Goal: Check status: Check status

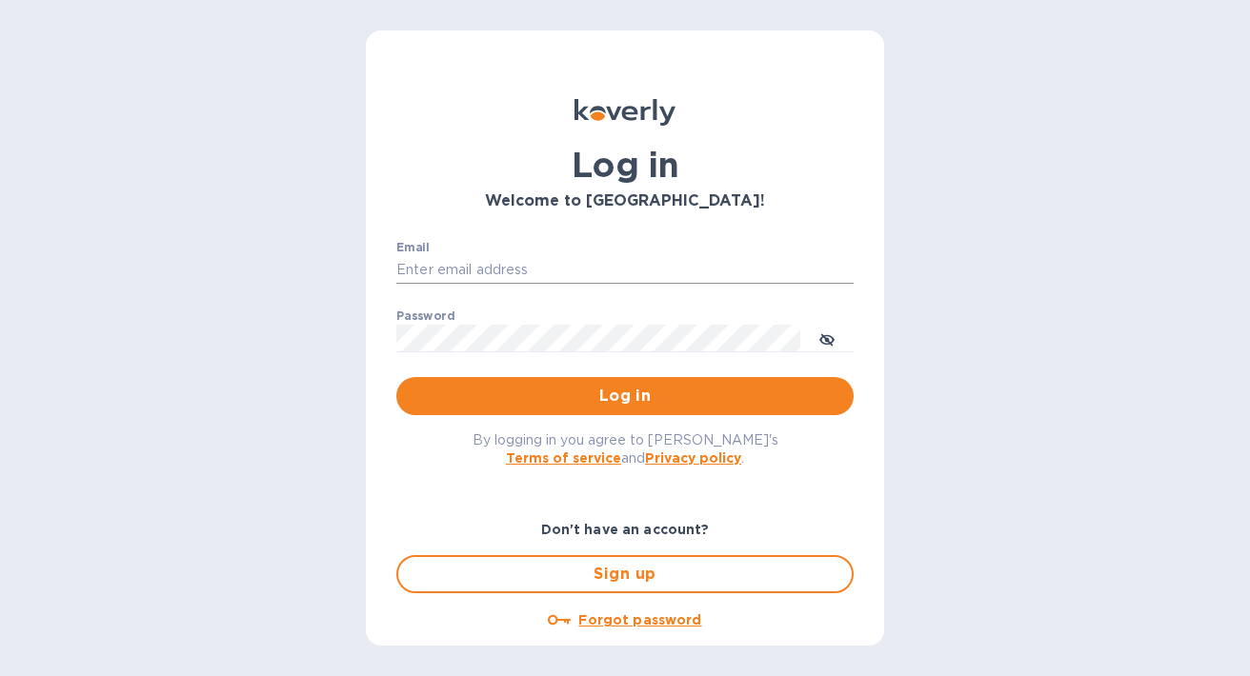
click at [506, 272] on input "Email" at bounding box center [624, 270] width 457 height 29
type input "jennifer@superglou.com"
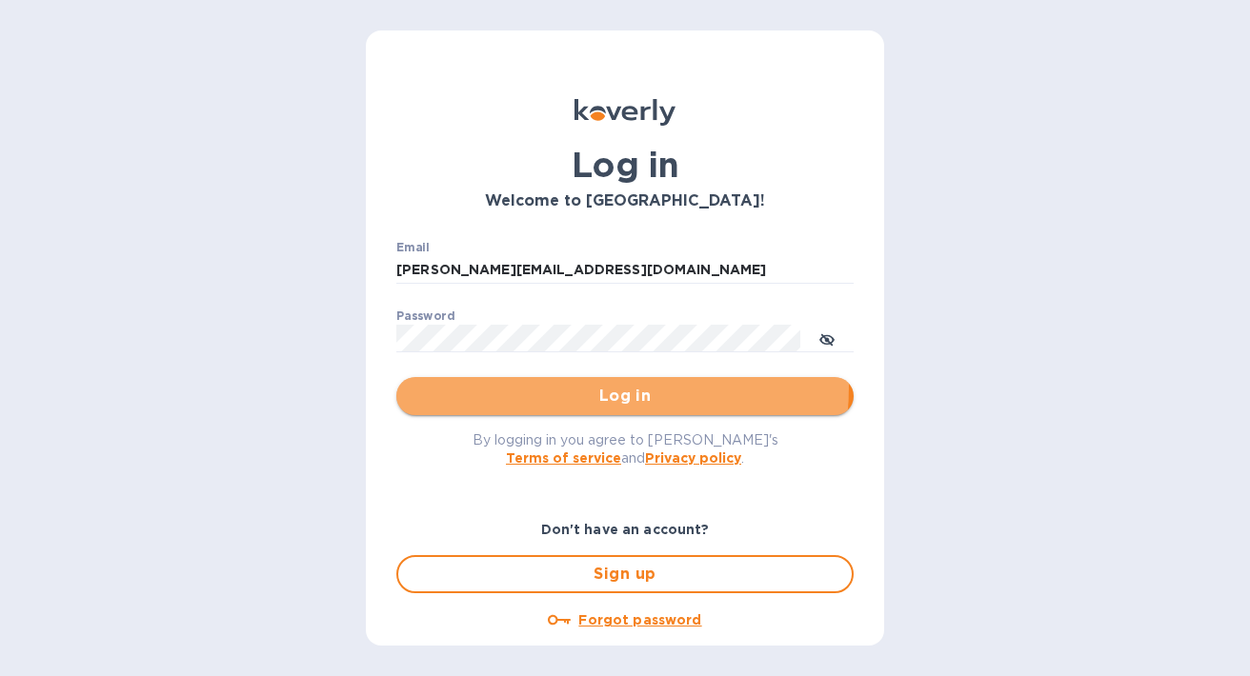
click at [549, 386] on span "Log in" at bounding box center [624, 396] width 427 height 23
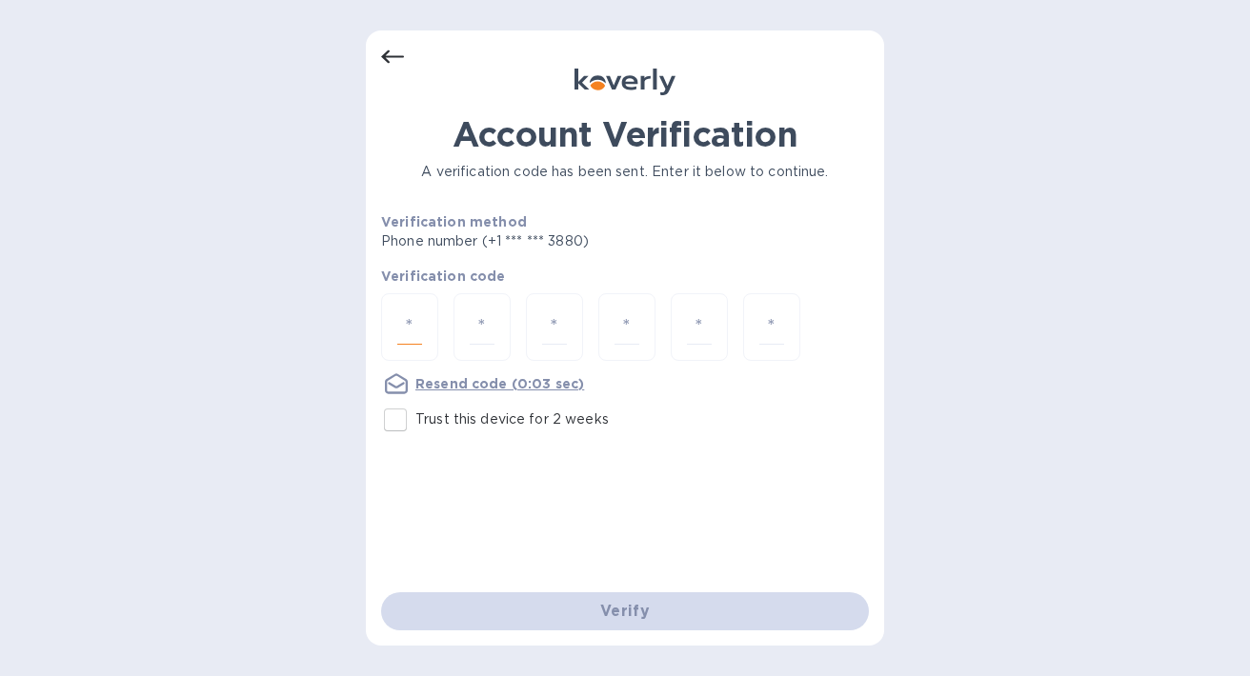
click at [421, 323] on input "number" at bounding box center [409, 327] width 25 height 35
type input "9"
type input "8"
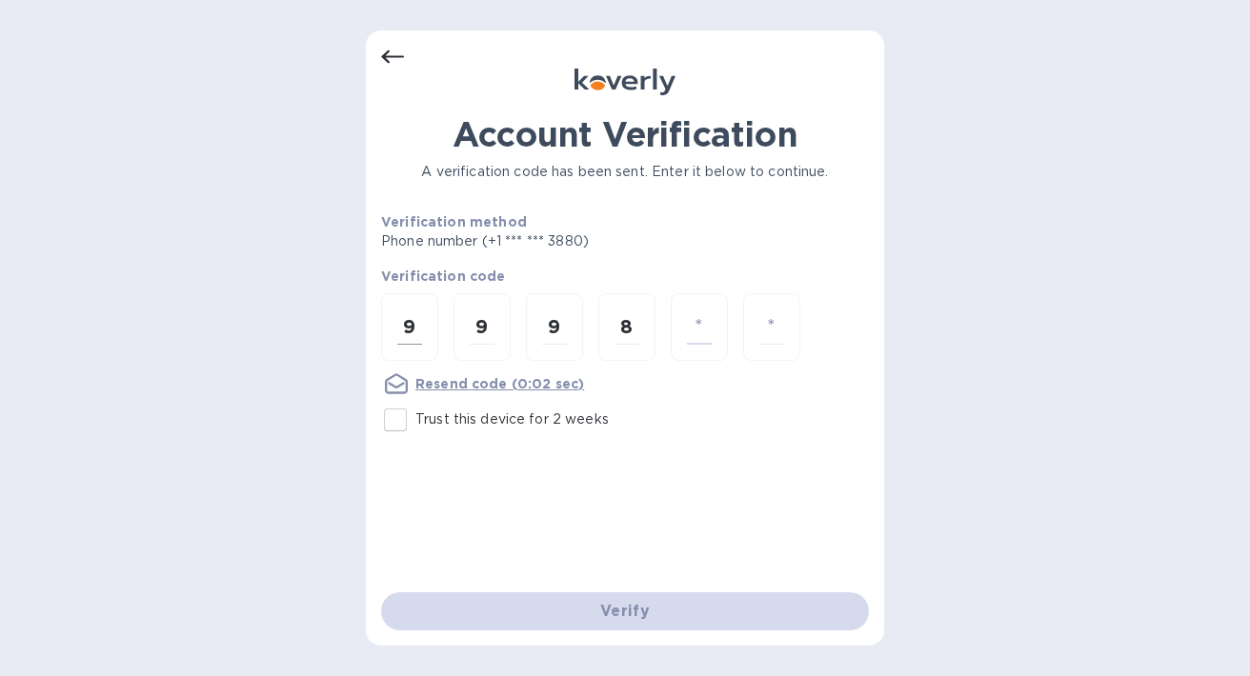
type input "0"
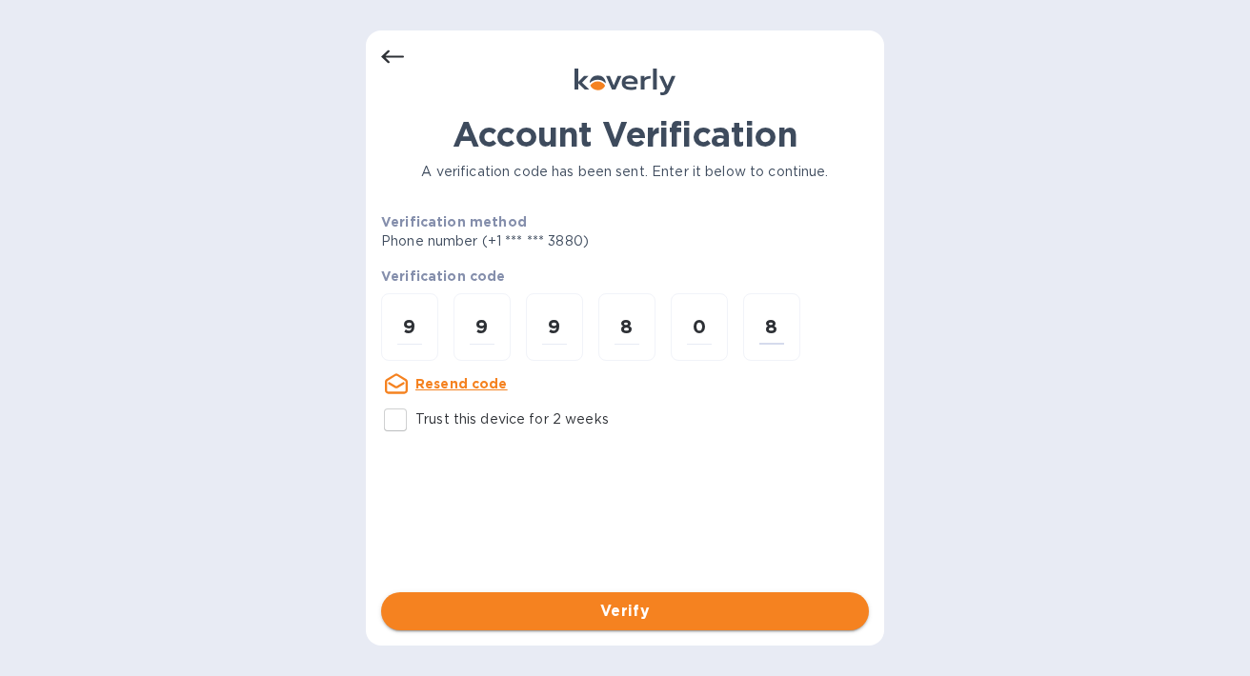
type input "8"
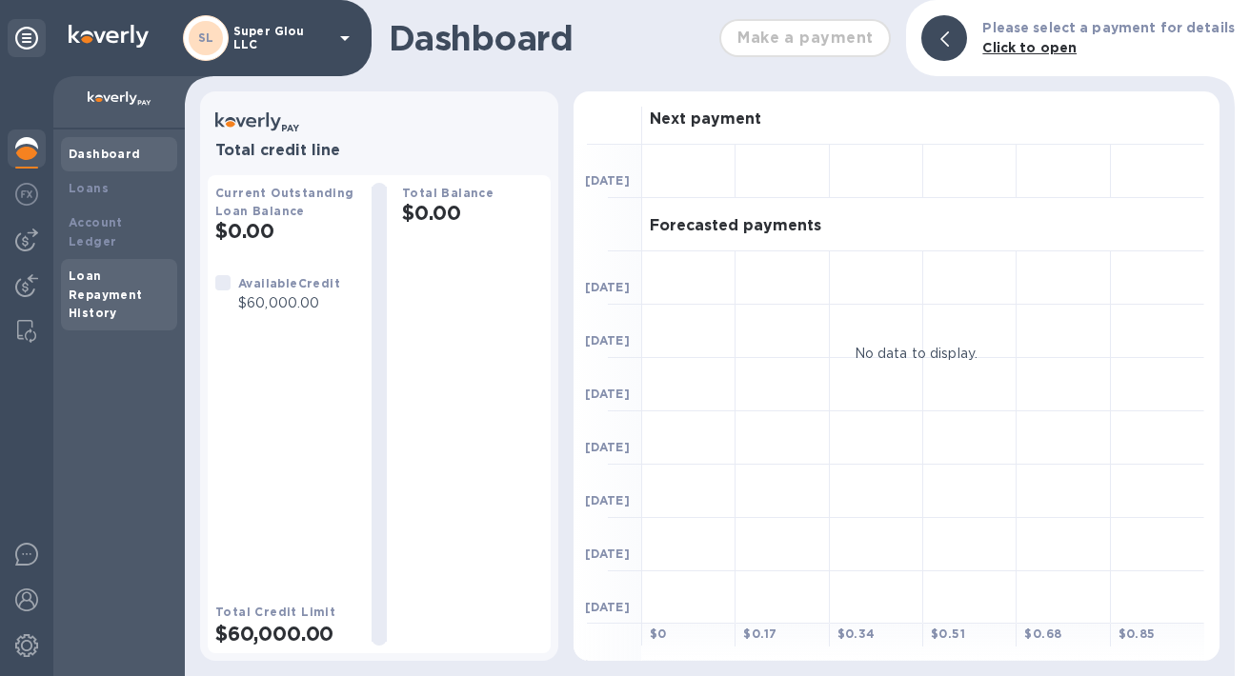
click at [101, 267] on div "Loan Repayment History" at bounding box center [119, 295] width 101 height 57
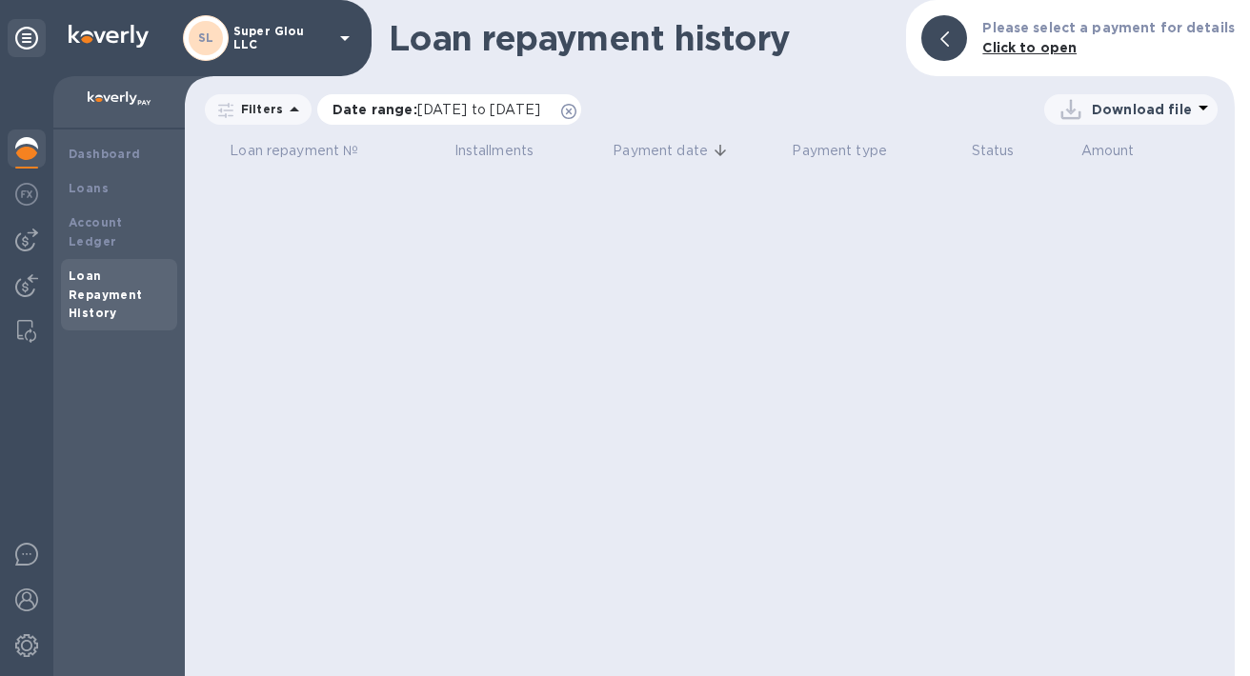
click at [481, 100] on p "Date range : [DATE] to [DATE]" at bounding box center [440, 109] width 217 height 19
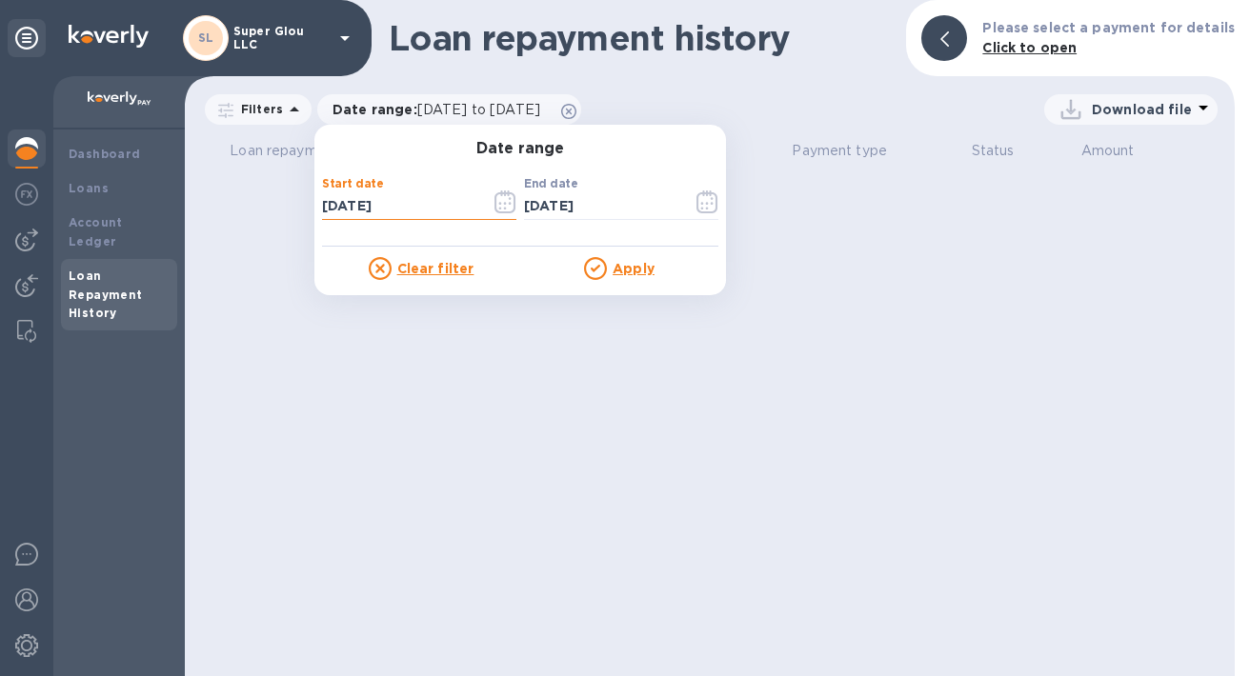
click at [413, 207] on input "[DATE]" at bounding box center [398, 206] width 153 height 29
type input "[DATE]"
click at [642, 271] on u "Apply" at bounding box center [633, 268] width 42 height 15
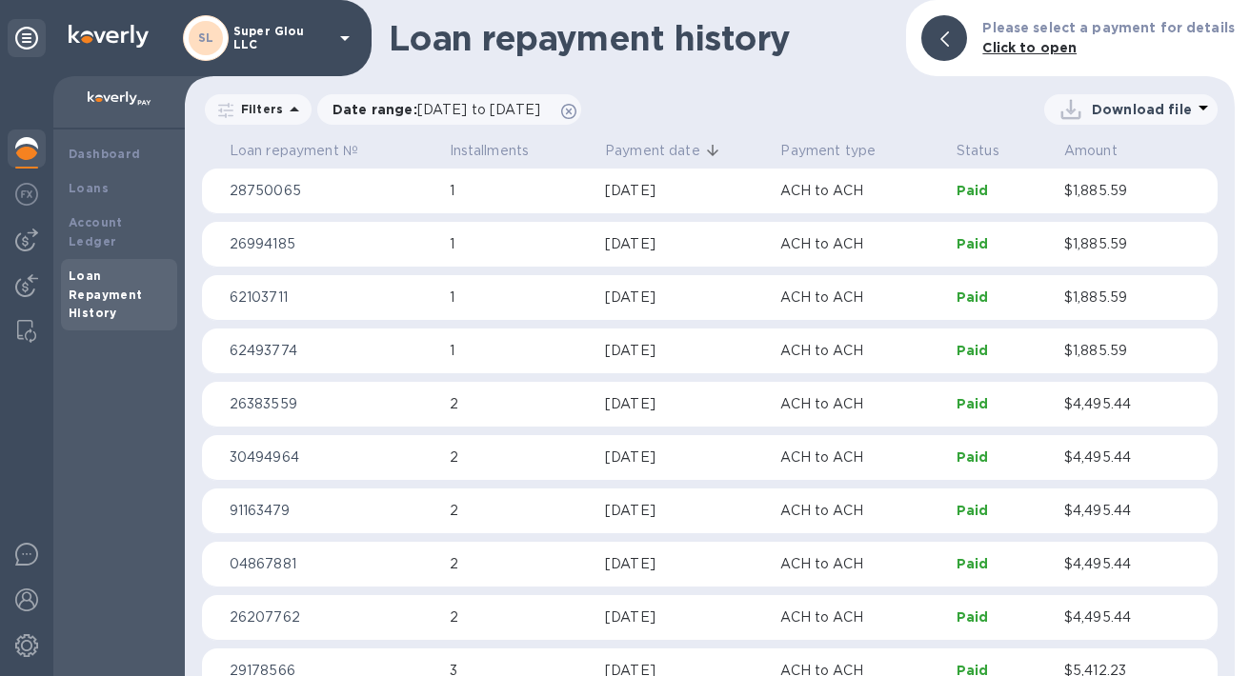
click at [272, 401] on p "26383559" at bounding box center [332, 404] width 205 height 20
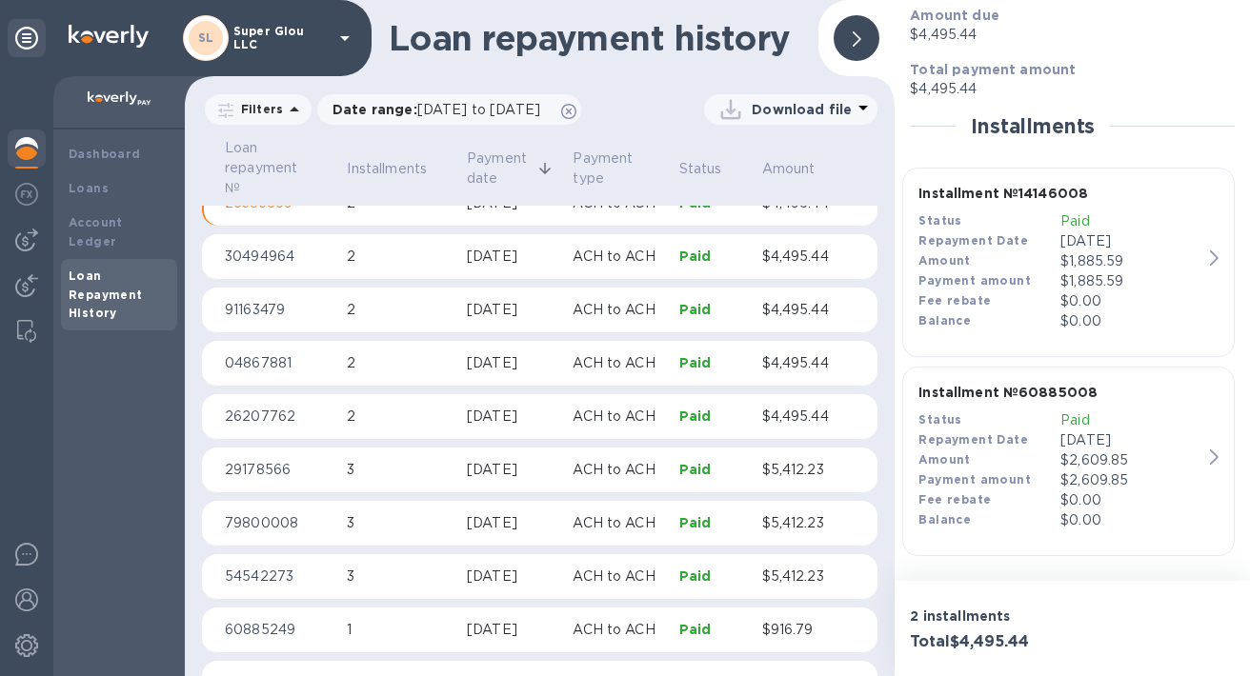
scroll to position [760, 0]
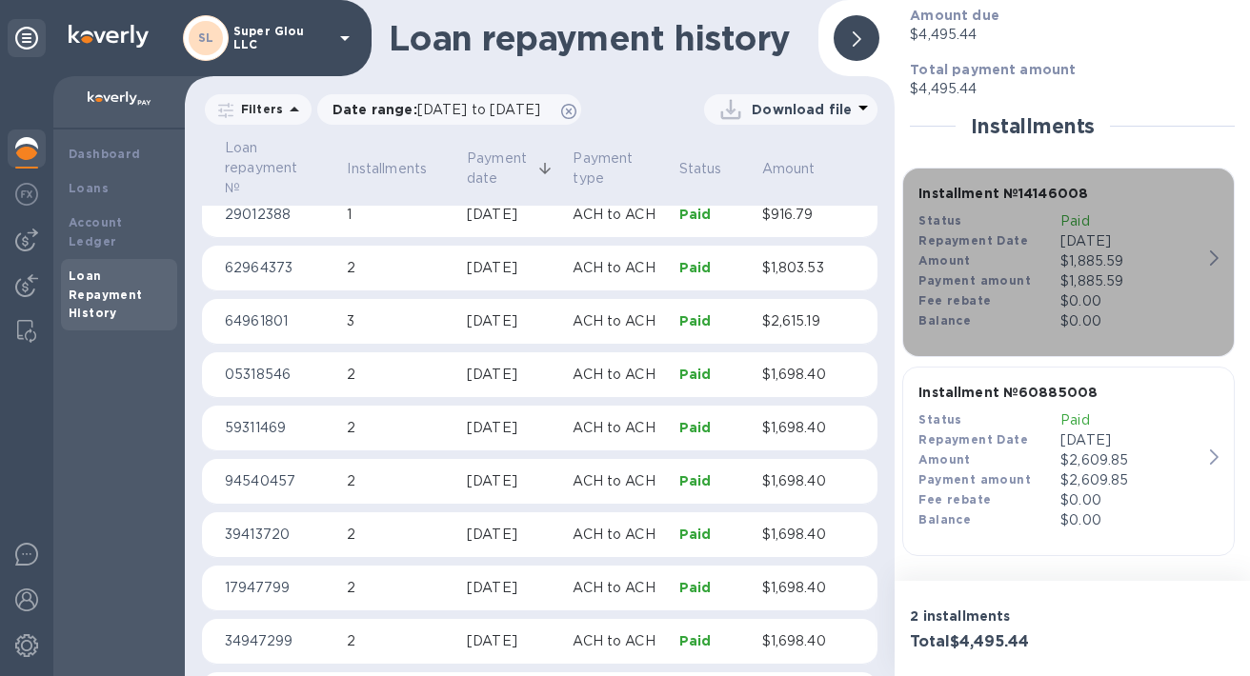
click at [1210, 263] on icon "button" at bounding box center [1214, 258] width 9 height 15
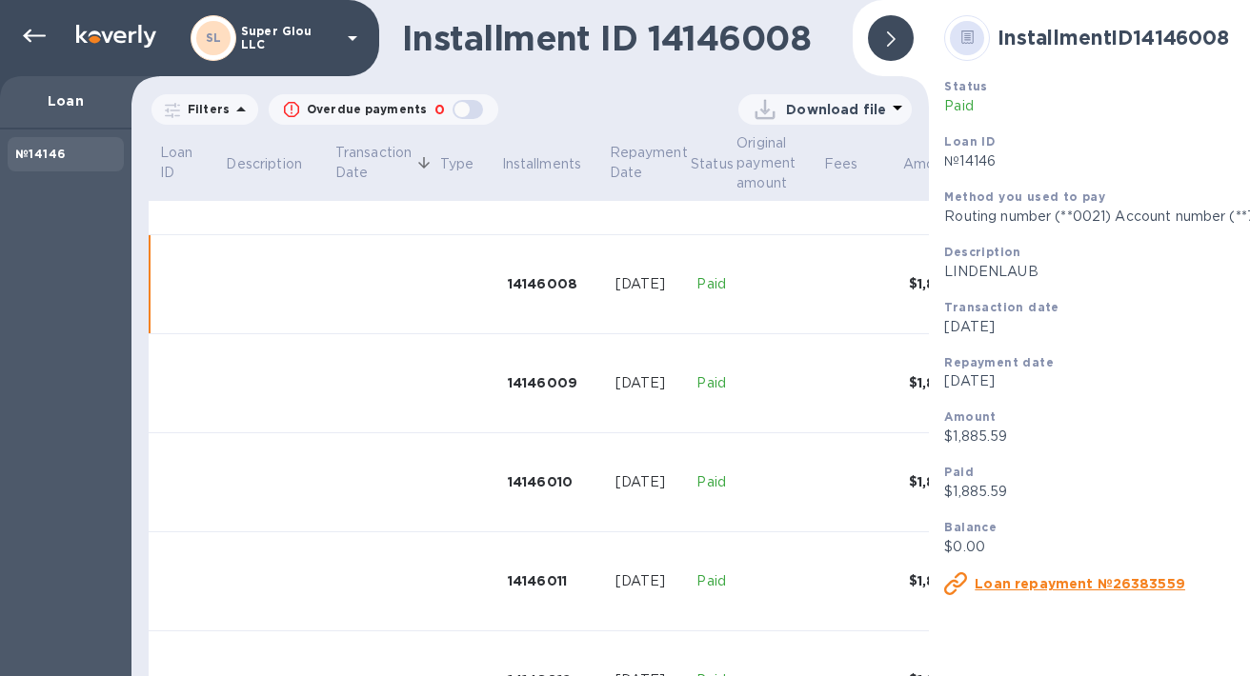
scroll to position [767, 0]
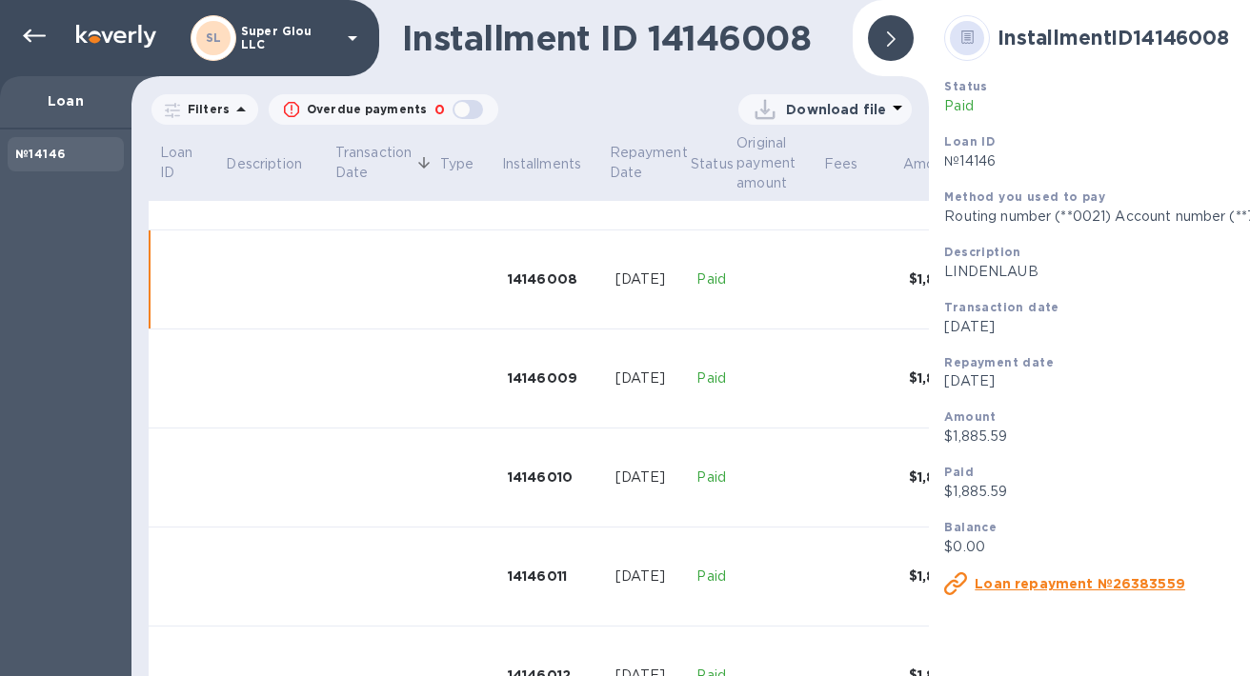
click at [991, 587] on u "Loan repayment №26383559" at bounding box center [1079, 583] width 211 height 15
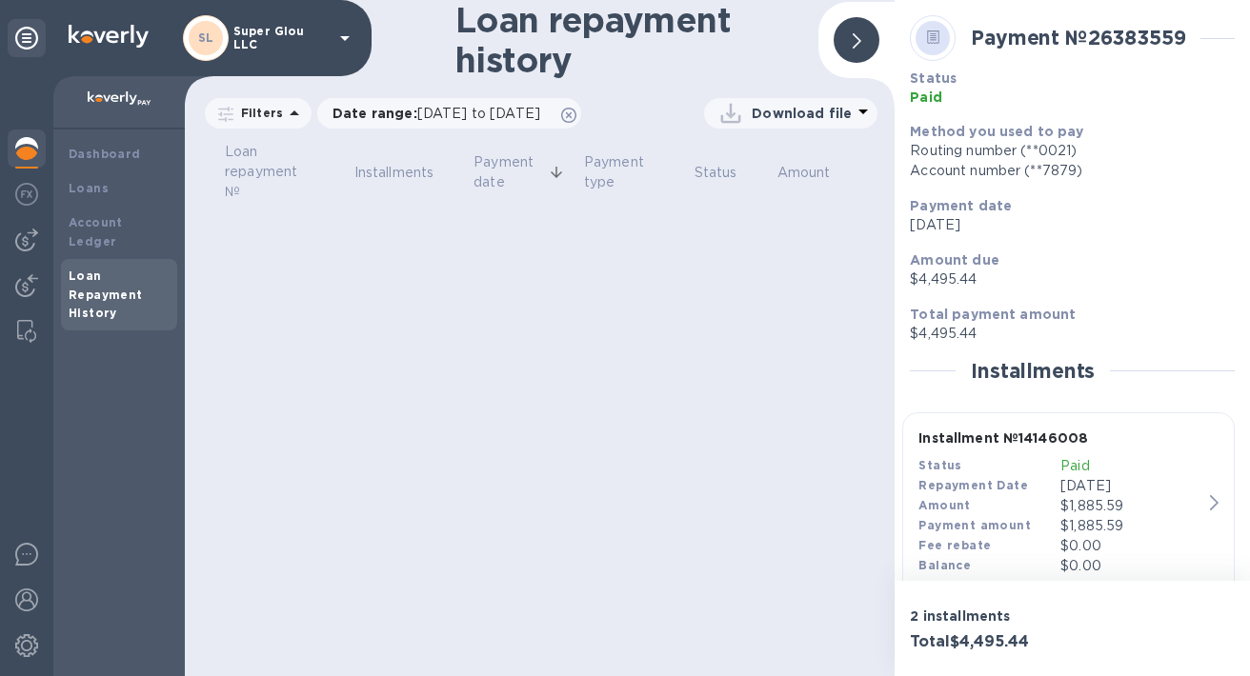
scroll to position [245, 0]
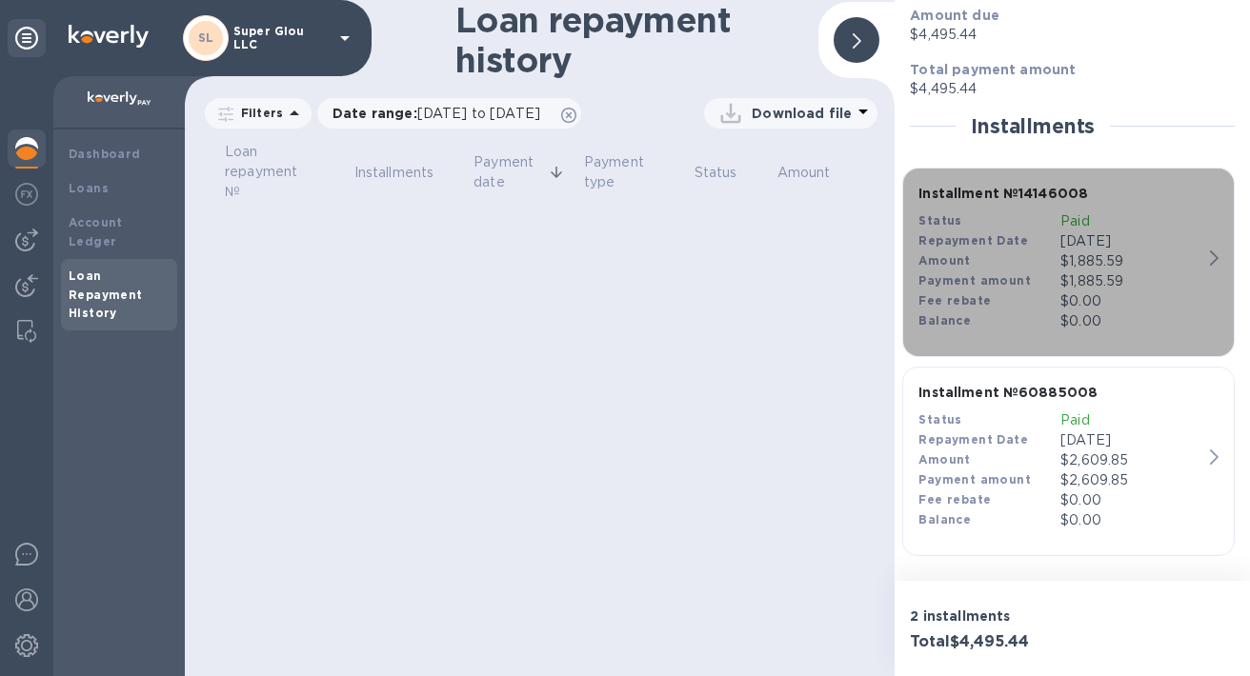
click at [1210, 251] on icon "button" at bounding box center [1214, 258] width 9 height 15
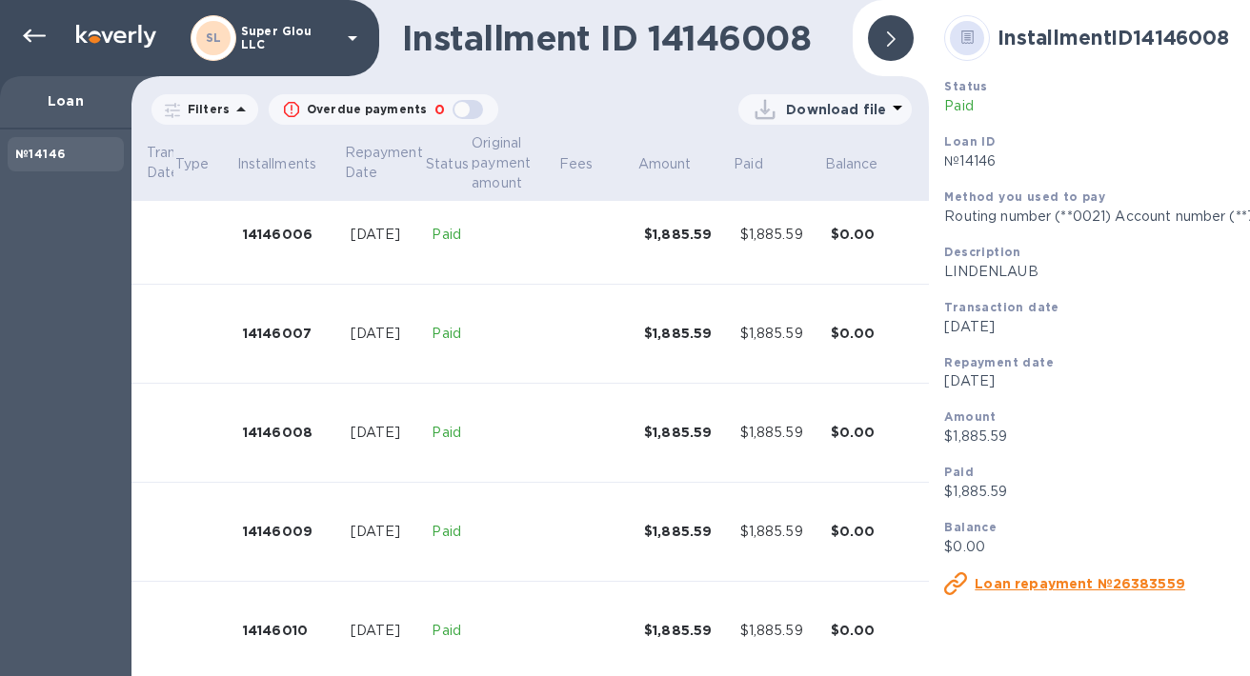
scroll to position [613, 268]
click at [663, 433] on div "$1,885.59" at bounding box center [681, 432] width 81 height 19
click at [293, 436] on div "14146008" at bounding box center [286, 432] width 92 height 19
click at [1091, 587] on u "Loan repayment №26383559" at bounding box center [1079, 583] width 211 height 15
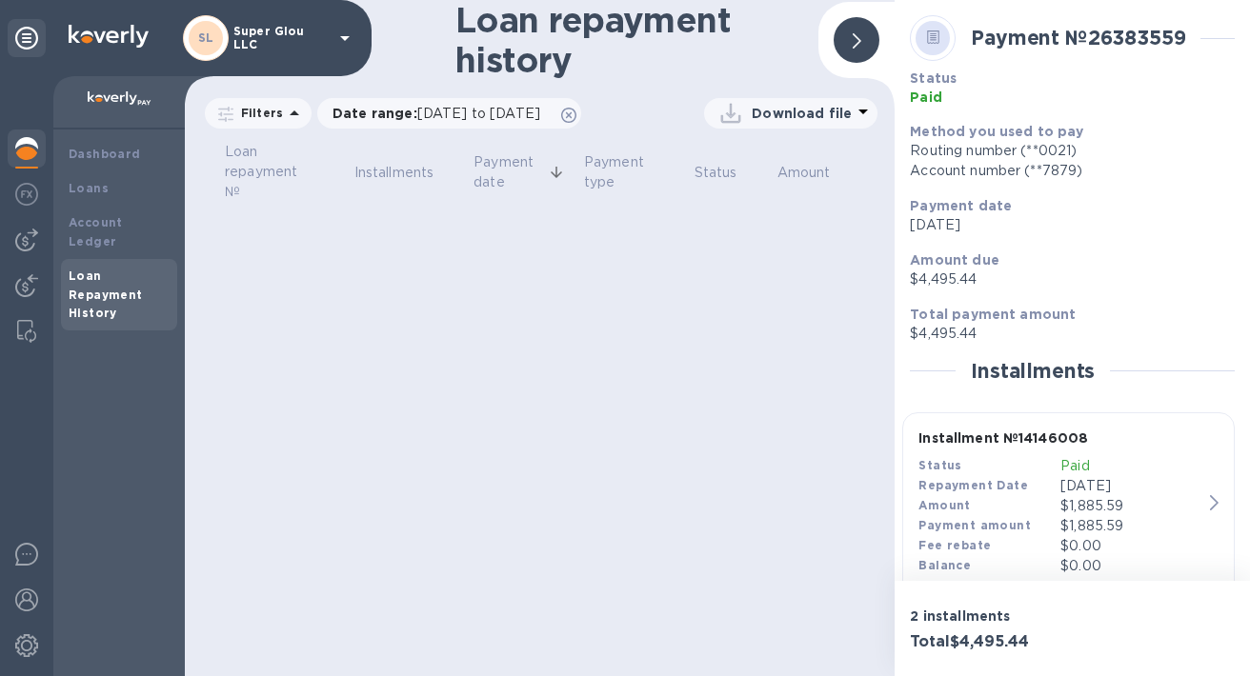
scroll to position [245, 0]
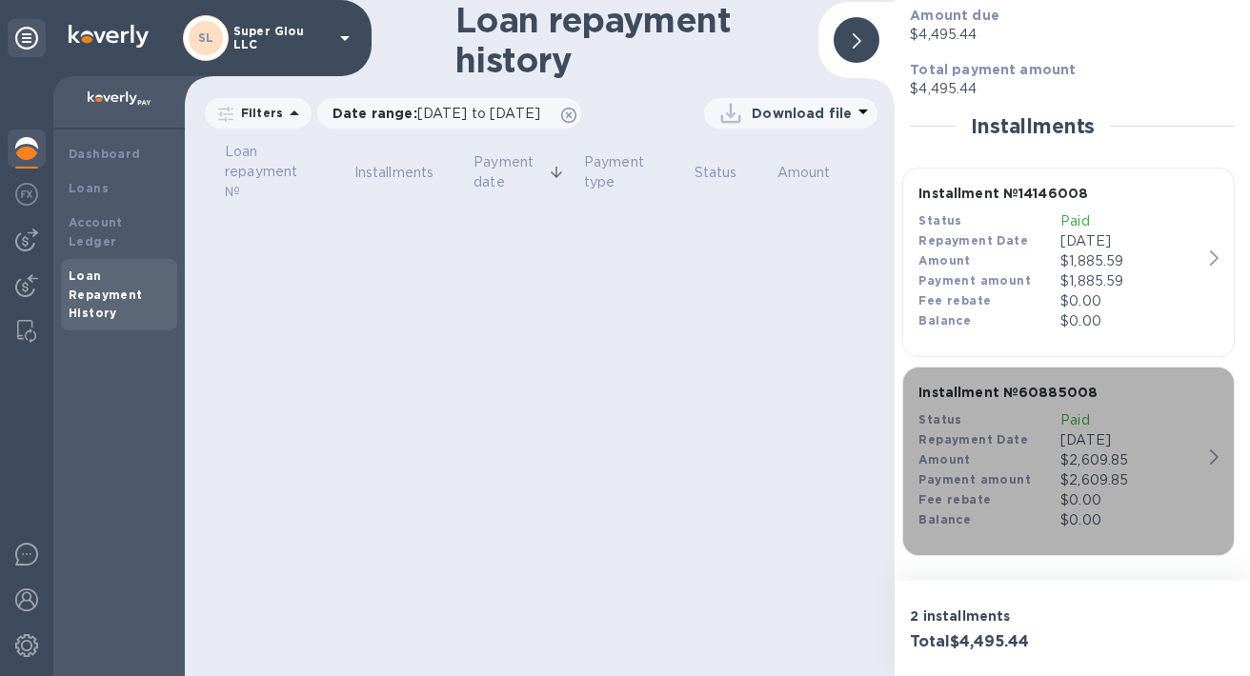
click at [1210, 459] on icon "button" at bounding box center [1214, 457] width 9 height 15
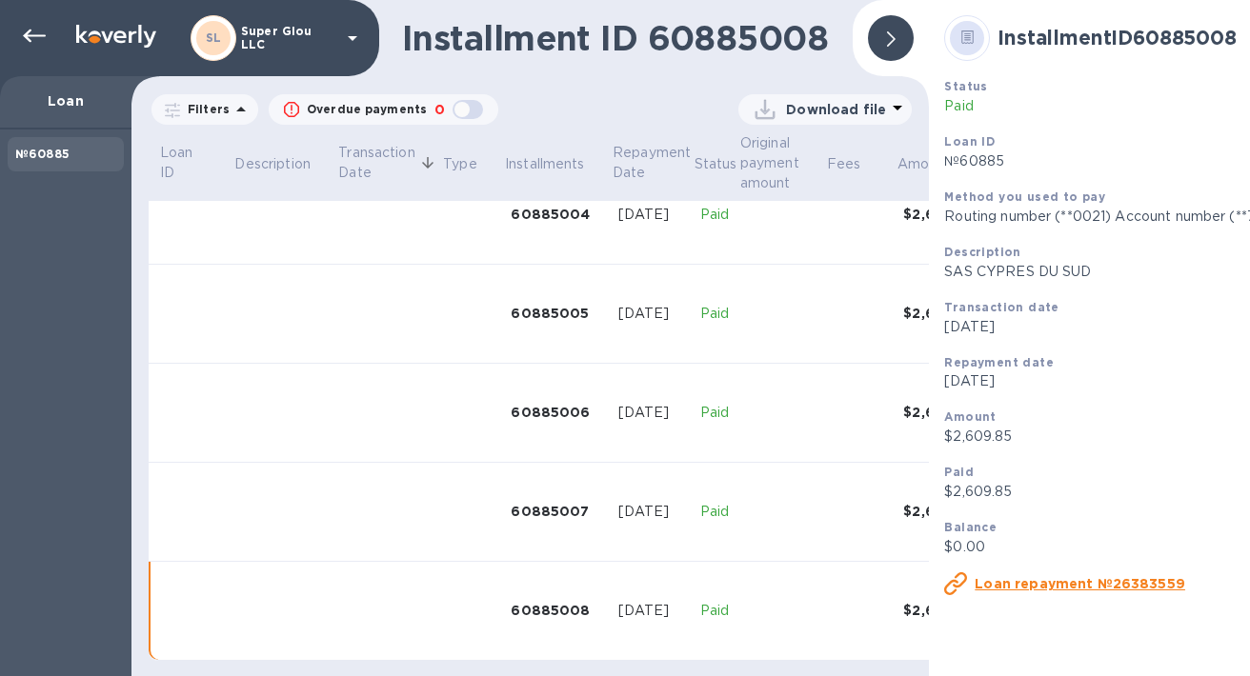
scroll to position [450, 0]
